Goal: Information Seeking & Learning: Find specific fact

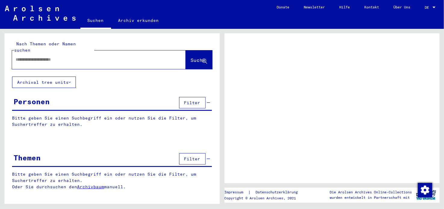
click at [58, 57] on input "text" at bounding box center [94, 60] width 156 height 6
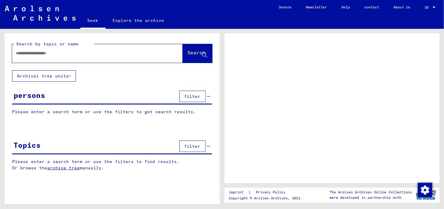
click at [36, 52] on input "text" at bounding box center [92, 53] width 153 height 6
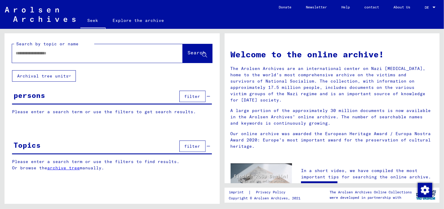
click at [90, 55] on input "text" at bounding box center [90, 53] width 149 height 6
type input "**********"
click at [192, 57] on span "Search" at bounding box center [197, 54] width 19 height 6
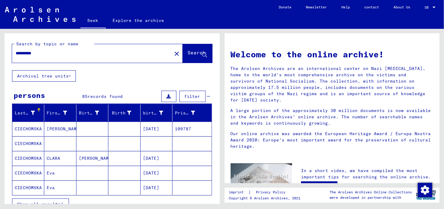
click at [57, 202] on font "Show all results" at bounding box center [38, 204] width 43 height 5
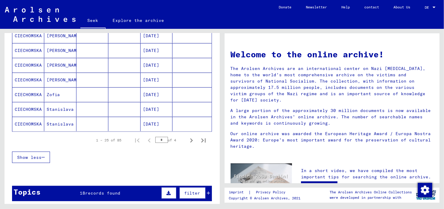
scroll to position [361, 0]
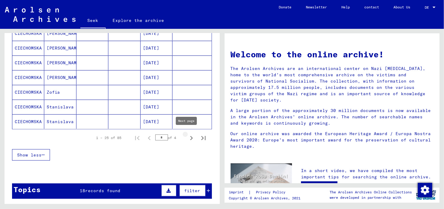
click at [190, 136] on icon "Next page" at bounding box center [191, 138] width 3 height 4
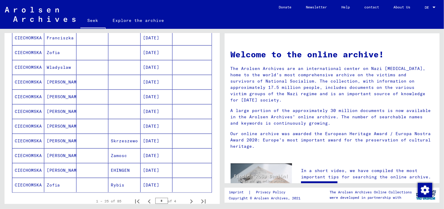
scroll to position [301, 0]
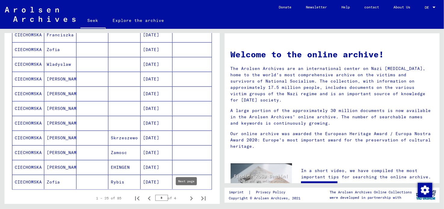
click at [187, 196] on icon "Next page" at bounding box center [191, 199] width 8 height 8
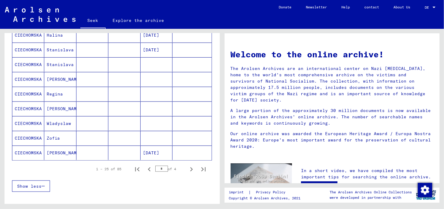
scroll to position [331, 0]
click at [187, 166] on icon "Next page" at bounding box center [191, 169] width 8 height 8
type input "*"
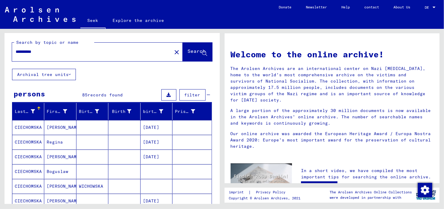
scroll to position [0, 0]
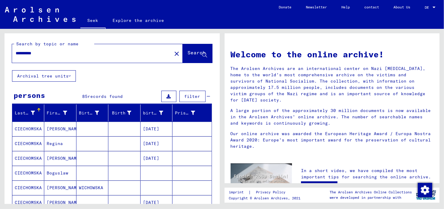
click at [49, 52] on input "**********" at bounding box center [90, 53] width 149 height 6
type input "*"
type input "*****"
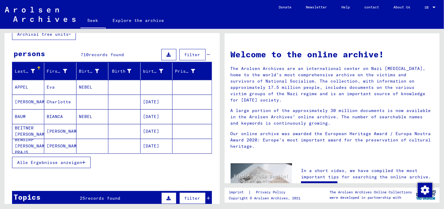
scroll to position [60, 0]
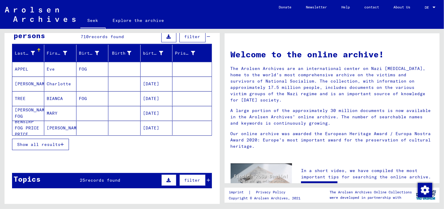
click at [56, 145] on font "Show all results" at bounding box center [38, 144] width 43 height 5
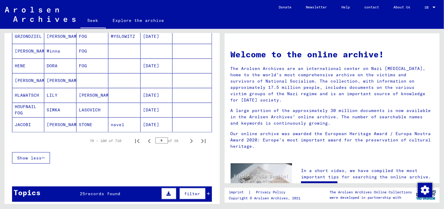
scroll to position [361, 0]
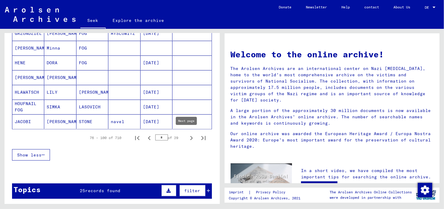
click at [187, 136] on icon "Next page" at bounding box center [191, 138] width 8 height 8
type input "*"
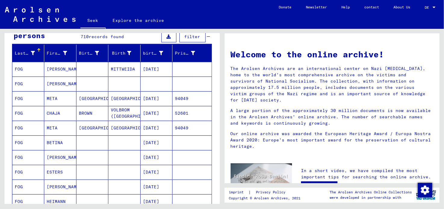
scroll to position [0, 0]
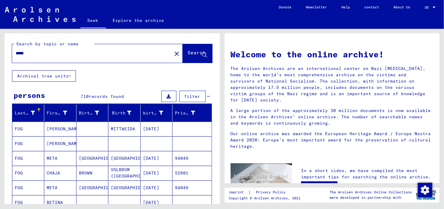
click at [40, 50] on input "*****" at bounding box center [90, 53] width 149 height 6
type input "**********"
click at [190, 53] on font "Search" at bounding box center [197, 53] width 18 height 6
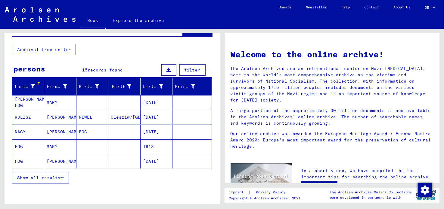
scroll to position [30, 0]
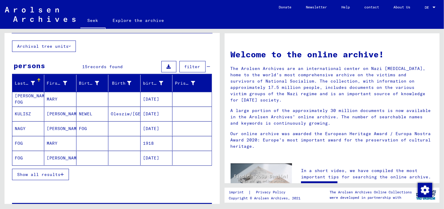
click at [58, 174] on font "Show all results" at bounding box center [38, 174] width 43 height 5
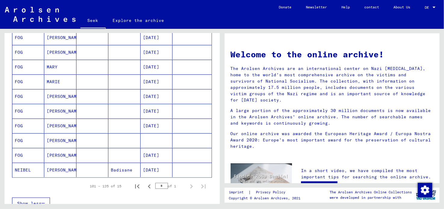
scroll to position [150, 0]
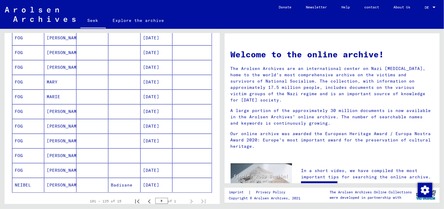
click at [53, 112] on font "[PERSON_NAME]" at bounding box center [64, 111] width 35 height 5
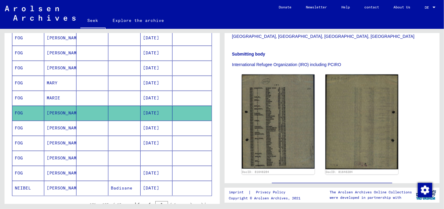
scroll to position [210, 0]
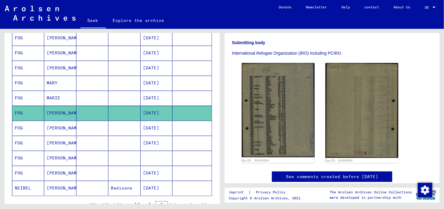
click at [51, 127] on font "[PERSON_NAME]" at bounding box center [64, 128] width 35 height 5
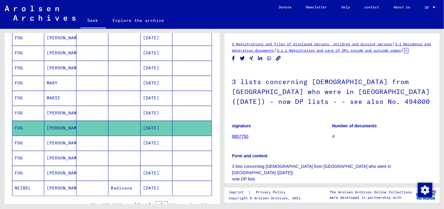
click at [56, 144] on mat-cell "[PERSON_NAME]" at bounding box center [60, 143] width 32 height 15
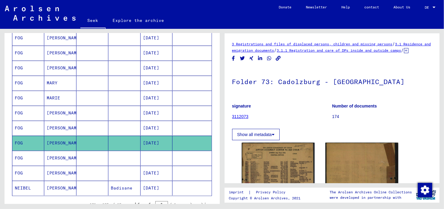
click at [59, 38] on mat-cell "[PERSON_NAME]" at bounding box center [60, 38] width 32 height 15
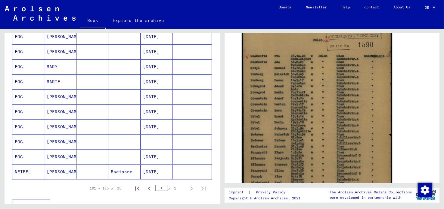
scroll to position [181, 0]
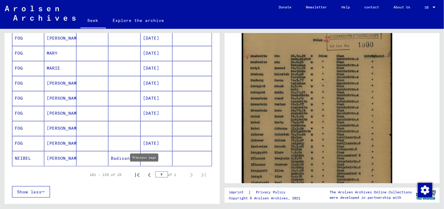
click at [145, 172] on icon "Previous page" at bounding box center [149, 175] width 8 height 8
type input "*"
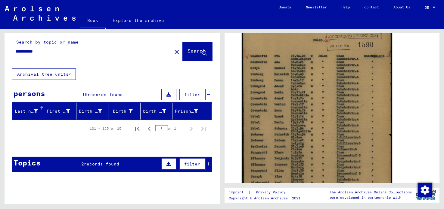
scroll to position [0, 0]
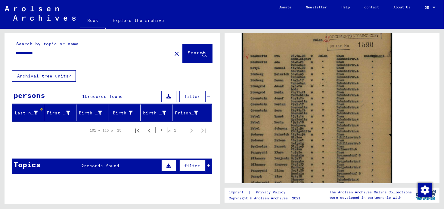
click at [56, 56] on input "**********" at bounding box center [92, 53] width 153 height 6
click at [202, 57] on icon at bounding box center [204, 55] width 5 height 5
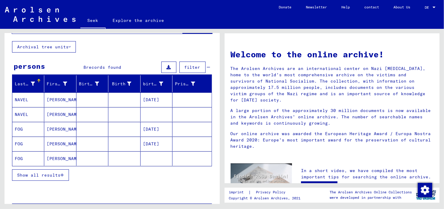
scroll to position [30, 0]
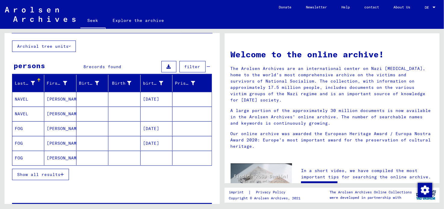
click at [156, 126] on font "[DATE]" at bounding box center [151, 128] width 16 height 5
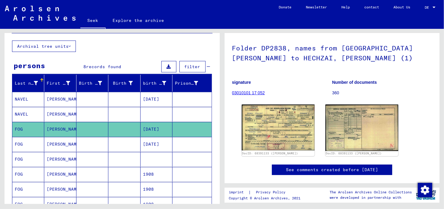
scroll to position [60, 0]
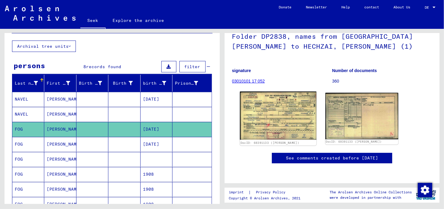
click at [270, 107] on img at bounding box center [278, 116] width 76 height 48
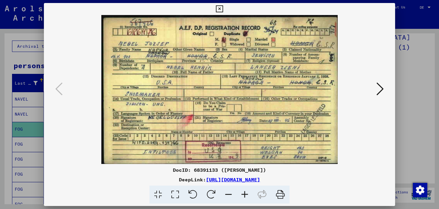
click at [222, 9] on icon at bounding box center [219, 8] width 7 height 7
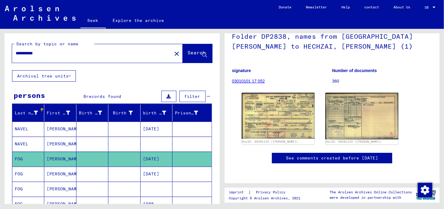
scroll to position [0, 0]
click at [48, 53] on input "**********" at bounding box center [92, 53] width 153 height 6
drag, startPoint x: 48, startPoint y: 53, endPoint x: 0, endPoint y: 53, distance: 47.6
click at [0, 53] on div "**********" at bounding box center [111, 116] width 222 height 175
click at [185, 46] on button "Search" at bounding box center [197, 53] width 29 height 19
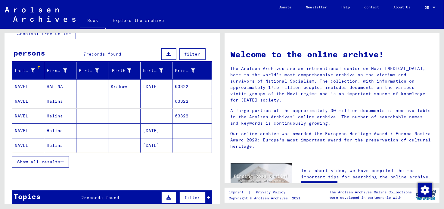
scroll to position [60, 0]
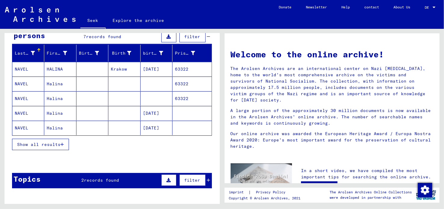
click at [50, 145] on font "Show all results" at bounding box center [38, 144] width 43 height 5
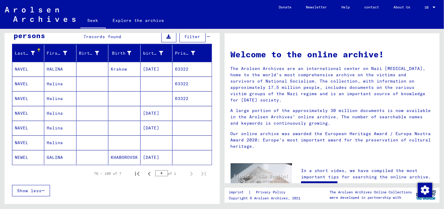
click at [157, 67] on font "[DATE]" at bounding box center [151, 69] width 16 height 5
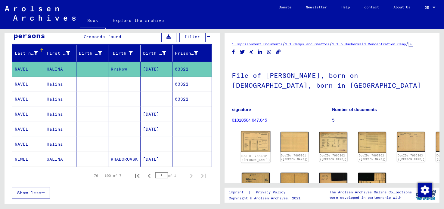
click at [254, 148] on img at bounding box center [255, 142] width 29 height 21
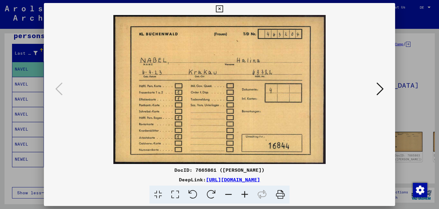
click at [384, 88] on icon at bounding box center [380, 89] width 7 height 14
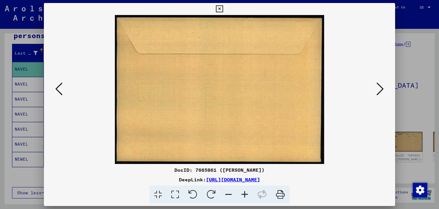
click at [384, 88] on icon at bounding box center [380, 89] width 7 height 14
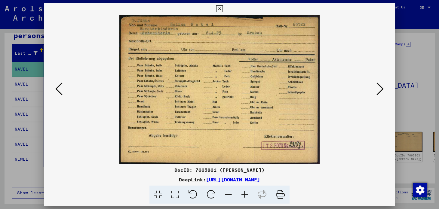
click at [384, 88] on icon at bounding box center [380, 89] width 7 height 14
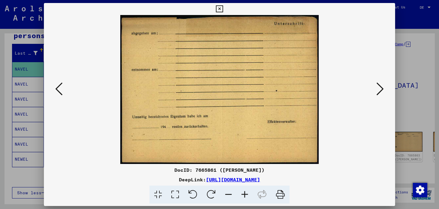
click at [384, 88] on icon at bounding box center [380, 89] width 7 height 14
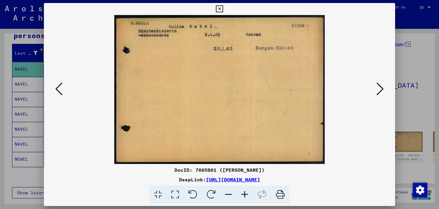
click at [384, 88] on icon at bounding box center [380, 89] width 7 height 14
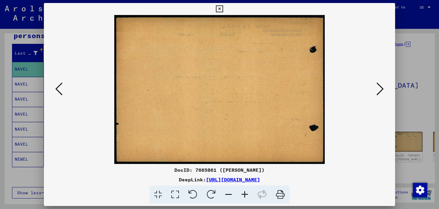
click at [384, 88] on icon at bounding box center [380, 89] width 7 height 14
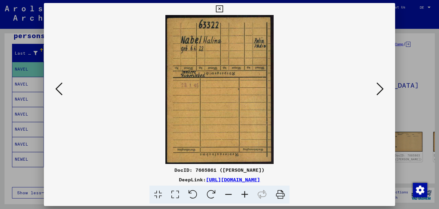
click at [384, 88] on icon at bounding box center [380, 89] width 7 height 14
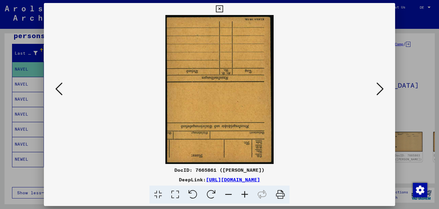
click at [384, 88] on icon at bounding box center [380, 89] width 7 height 14
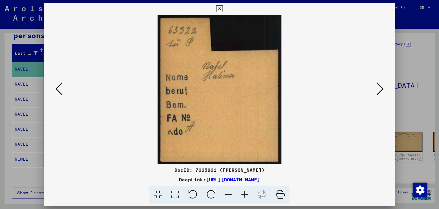
click at [384, 88] on icon at bounding box center [380, 89] width 7 height 14
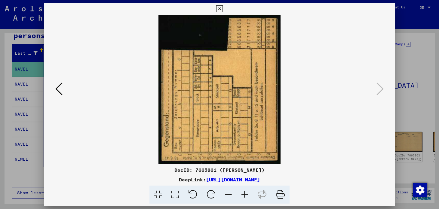
click at [219, 8] on icon at bounding box center [219, 8] width 7 height 7
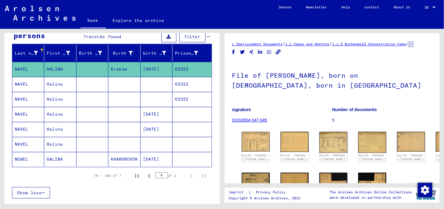
click at [57, 82] on font "Halina" at bounding box center [55, 84] width 16 height 5
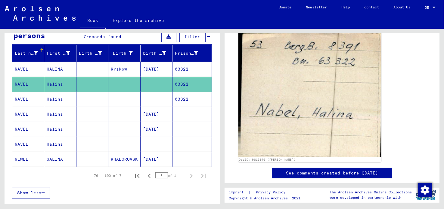
scroll to position [90, 0]
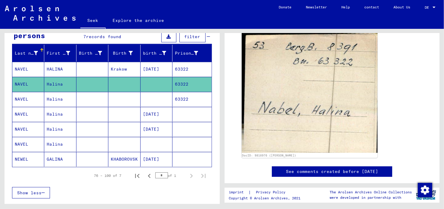
click at [54, 98] on font "Halina" at bounding box center [55, 99] width 16 height 5
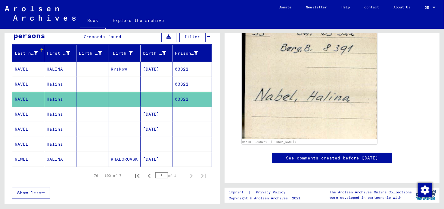
scroll to position [150, 0]
click at [53, 114] on font "Halina" at bounding box center [55, 114] width 16 height 5
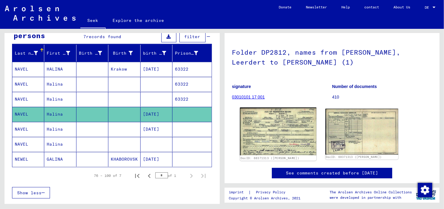
scroll to position [30, 0]
click at [262, 127] on img at bounding box center [278, 131] width 76 height 48
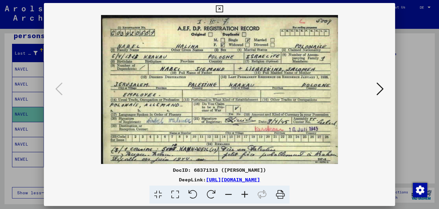
click at [384, 90] on icon at bounding box center [380, 89] width 7 height 14
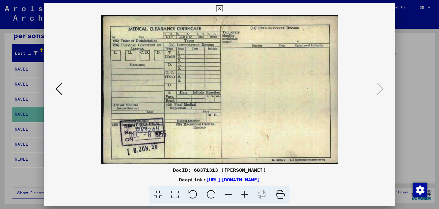
click at [218, 8] on icon at bounding box center [219, 8] width 7 height 7
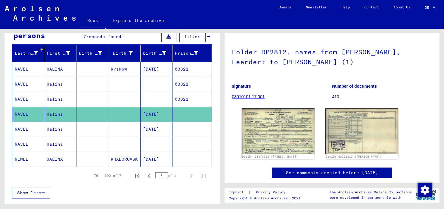
click at [49, 67] on font "HALINA" at bounding box center [55, 69] width 16 height 5
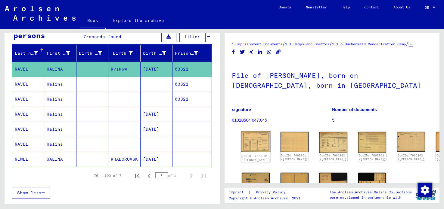
click at [250, 143] on img at bounding box center [255, 142] width 29 height 21
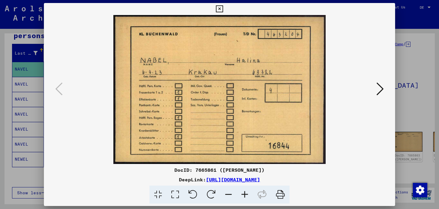
click at [379, 91] on icon at bounding box center [380, 89] width 7 height 14
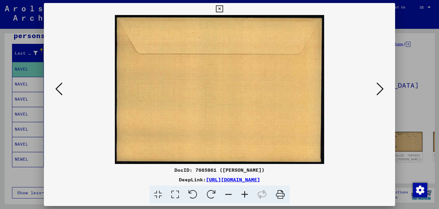
click at [384, 87] on icon at bounding box center [380, 89] width 7 height 14
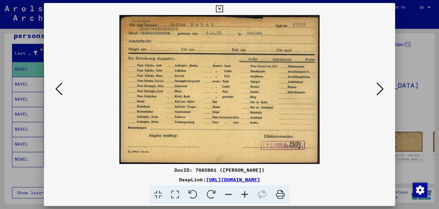
click at [384, 90] on icon at bounding box center [380, 89] width 7 height 14
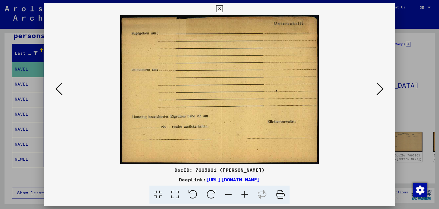
click at [384, 88] on icon at bounding box center [380, 89] width 7 height 14
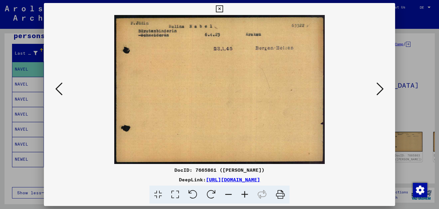
click at [389, 140] on div at bounding box center [220, 89] width 352 height 149
click at [384, 94] on icon at bounding box center [380, 89] width 7 height 14
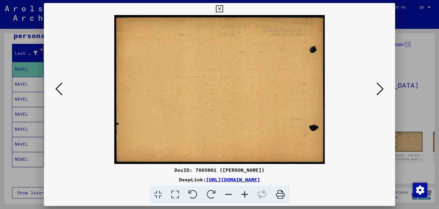
click at [384, 94] on icon at bounding box center [380, 89] width 7 height 14
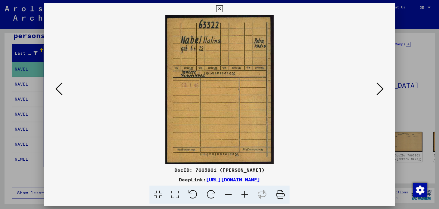
click at [392, 86] on div at bounding box center [220, 89] width 352 height 149
click at [383, 90] on icon at bounding box center [380, 89] width 7 height 14
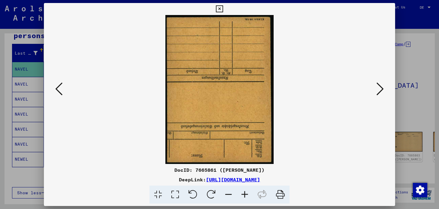
click at [381, 92] on icon at bounding box center [380, 89] width 7 height 14
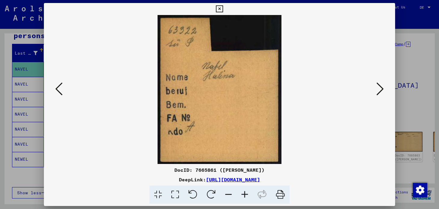
click at [384, 91] on icon at bounding box center [380, 89] width 7 height 14
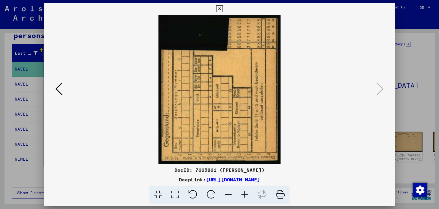
click at [216, 10] on icon at bounding box center [219, 8] width 7 height 7
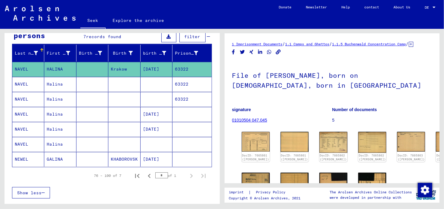
click at [54, 82] on font "Halina" at bounding box center [55, 84] width 16 height 5
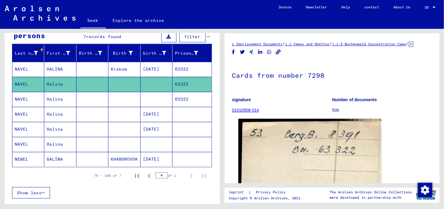
click at [331, 158] on img at bounding box center [309, 182] width 143 height 127
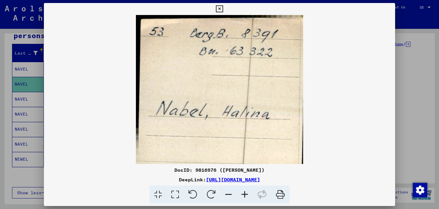
click at [221, 10] on icon at bounding box center [219, 8] width 7 height 7
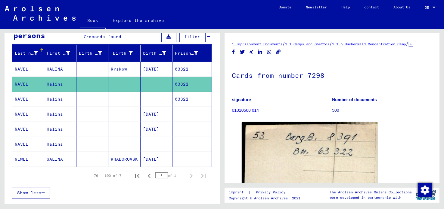
click at [55, 99] on font "Halina" at bounding box center [55, 99] width 16 height 5
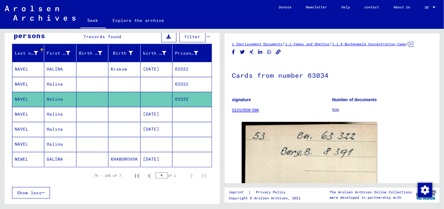
click at [50, 112] on font "Halina" at bounding box center [55, 114] width 16 height 5
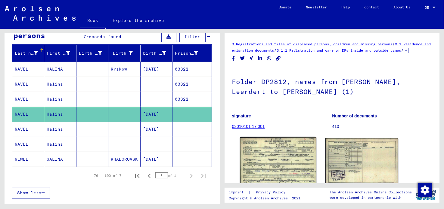
click at [267, 160] on img at bounding box center [278, 161] width 76 height 48
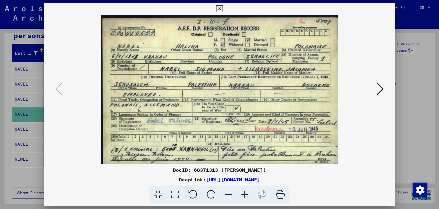
click at [220, 8] on icon at bounding box center [219, 8] width 7 height 7
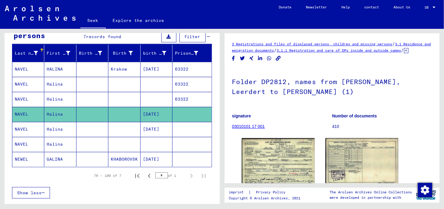
click at [62, 129] on mat-cell "Halina" at bounding box center [60, 129] width 32 height 15
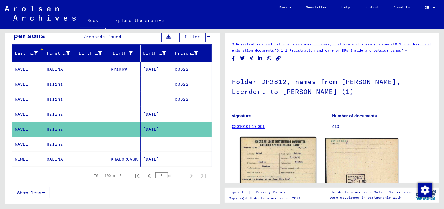
click at [282, 152] on img at bounding box center [278, 163] width 76 height 53
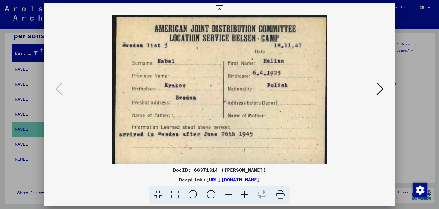
click at [218, 10] on icon at bounding box center [219, 8] width 7 height 7
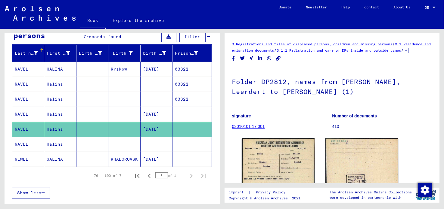
click at [57, 145] on font "Halina" at bounding box center [55, 144] width 16 height 5
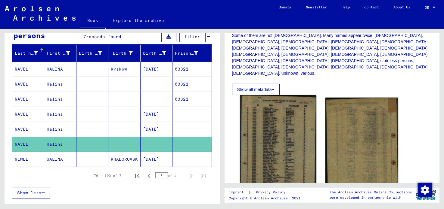
scroll to position [150, 0]
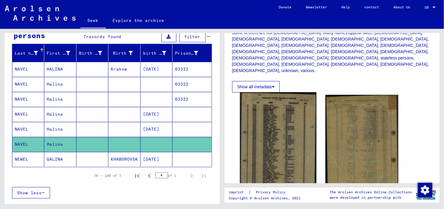
click at [273, 137] on img at bounding box center [278, 145] width 76 height 107
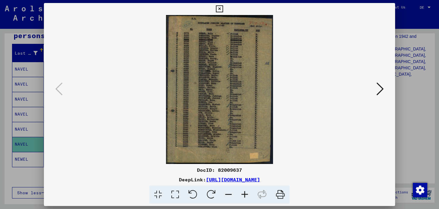
click at [219, 8] on icon at bounding box center [219, 8] width 7 height 7
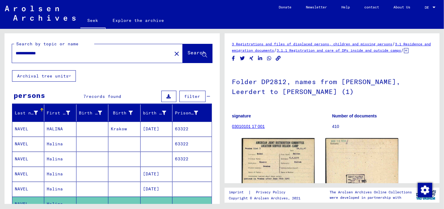
drag, startPoint x: 30, startPoint y: 53, endPoint x: 4, endPoint y: 47, distance: 26.7
click at [4, 47] on div "**********" at bounding box center [111, 116] width 222 height 175
click at [188, 50] on font "Search" at bounding box center [197, 53] width 18 height 6
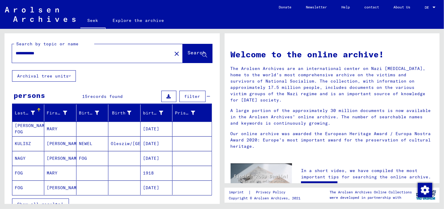
drag, startPoint x: 29, startPoint y: 54, endPoint x: 0, endPoint y: 51, distance: 28.8
click at [0, 51] on div "**********" at bounding box center [111, 116] width 222 height 175
click at [193, 56] on span "Search" at bounding box center [197, 54] width 18 height 6
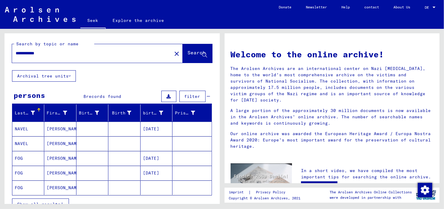
click at [57, 128] on font "[PERSON_NAME]" at bounding box center [64, 128] width 35 height 5
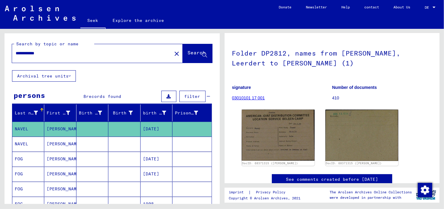
scroll to position [30, 0]
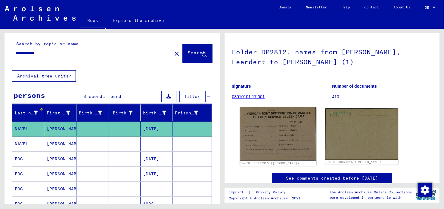
click at [286, 130] on img at bounding box center [278, 134] width 76 height 54
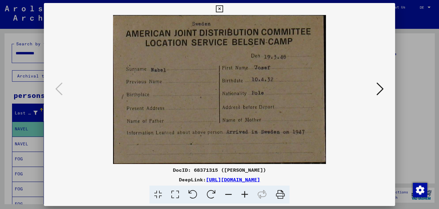
click at [383, 90] on icon at bounding box center [380, 89] width 7 height 14
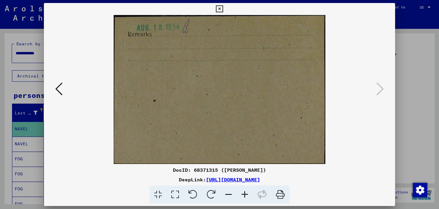
click at [221, 8] on icon at bounding box center [219, 8] width 7 height 7
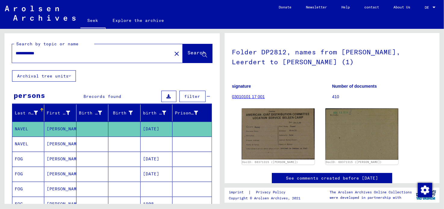
click at [47, 143] on font "[PERSON_NAME]" at bounding box center [64, 143] width 35 height 5
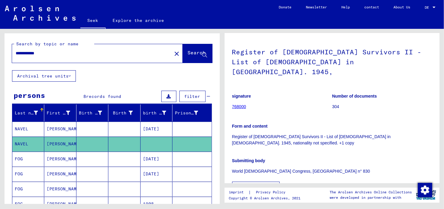
drag, startPoint x: 59, startPoint y: 54, endPoint x: 4, endPoint y: 53, distance: 55.1
click at [4, 53] on div "**********" at bounding box center [111, 116] width 222 height 175
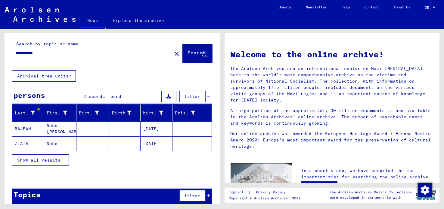
click at [42, 163] on button "Show all results" at bounding box center [40, 160] width 57 height 11
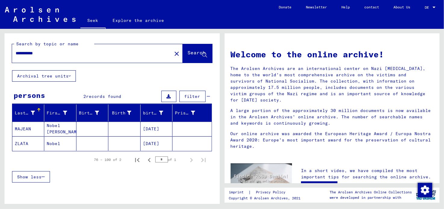
drag, startPoint x: 48, startPoint y: 55, endPoint x: 0, endPoint y: 49, distance: 48.3
click at [0, 49] on div "**********" at bounding box center [111, 116] width 222 height 175
type input "*"
type input "*****"
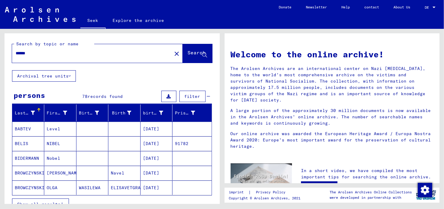
click at [54, 199] on button "Show all results" at bounding box center [40, 204] width 57 height 11
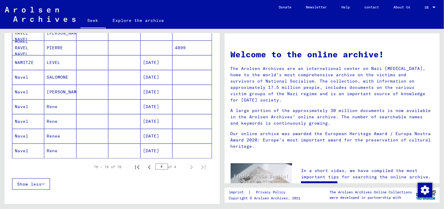
scroll to position [391, 0]
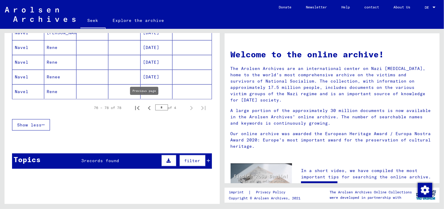
click at [145, 106] on icon "Previous page" at bounding box center [149, 108] width 8 height 8
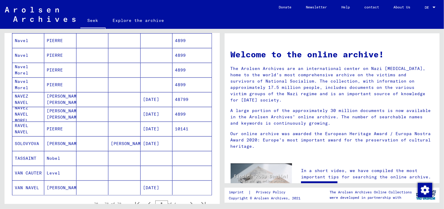
scroll to position [301, 0]
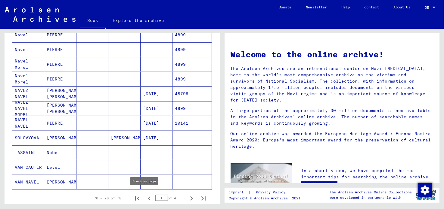
click at [146, 196] on icon "Previous page" at bounding box center [149, 199] width 8 height 8
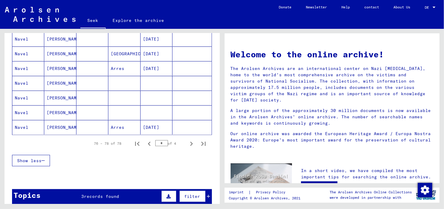
scroll to position [391, 0]
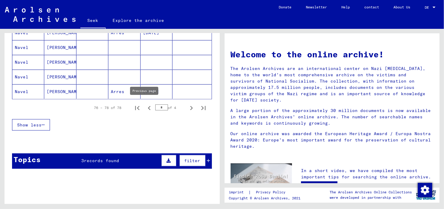
click at [148, 107] on icon "Previous page" at bounding box center [149, 108] width 3 height 4
type input "*"
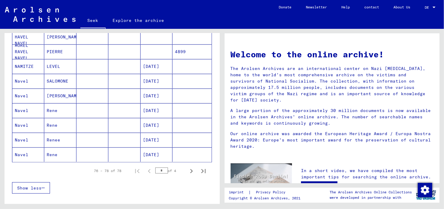
scroll to position [331, 0]
